Goal: Navigation & Orientation: Find specific page/section

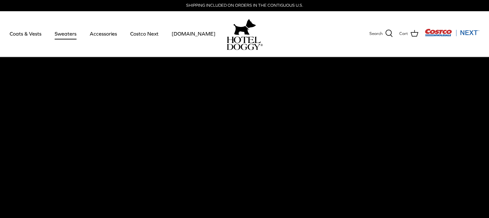
click at [65, 35] on link "Sweaters" at bounding box center [65, 34] width 33 height 22
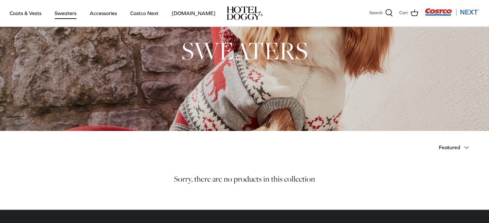
scroll to position [37, 0]
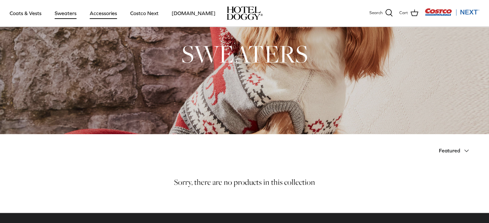
click at [108, 13] on link "Accessories" at bounding box center [103, 13] width 39 height 22
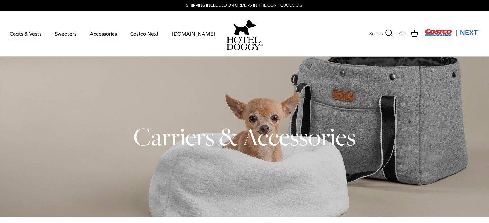
click at [31, 33] on link "Coats & Vests" at bounding box center [25, 34] width 43 height 22
